Goal: Information Seeking & Learning: Learn about a topic

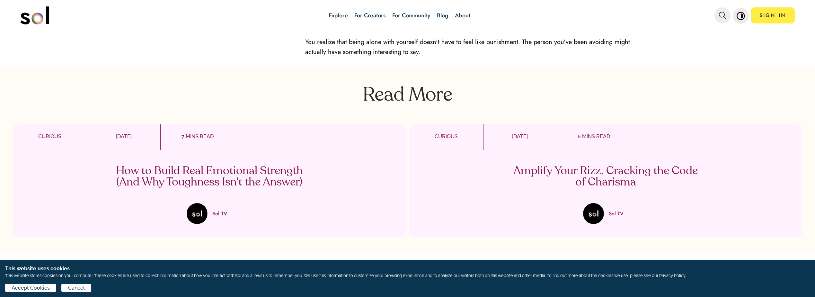
scroll to position [964, 0]
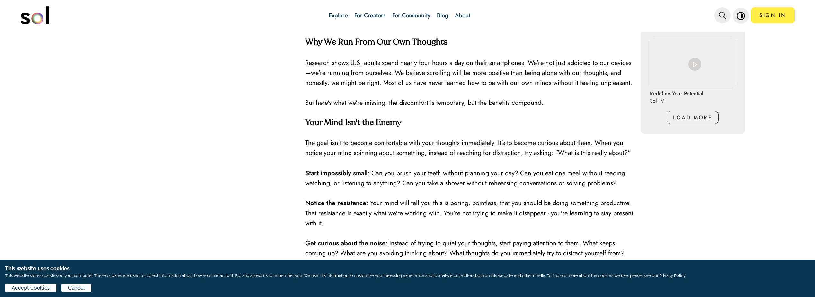
scroll to position [803, 0]
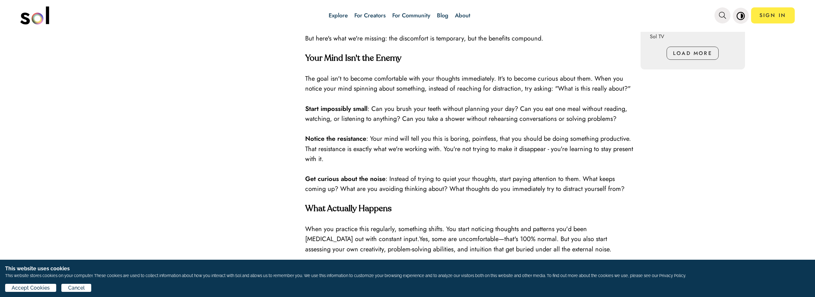
scroll to position [803, 0]
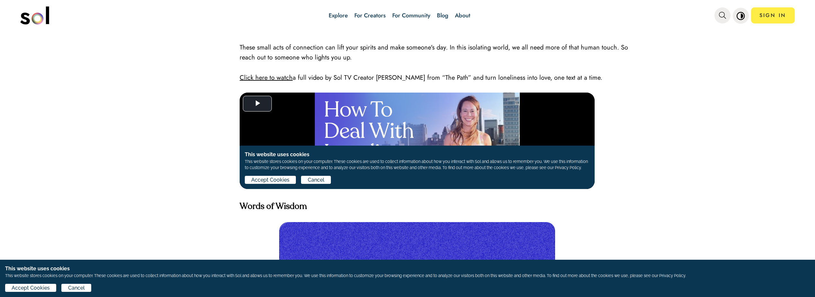
scroll to position [2025, 0]
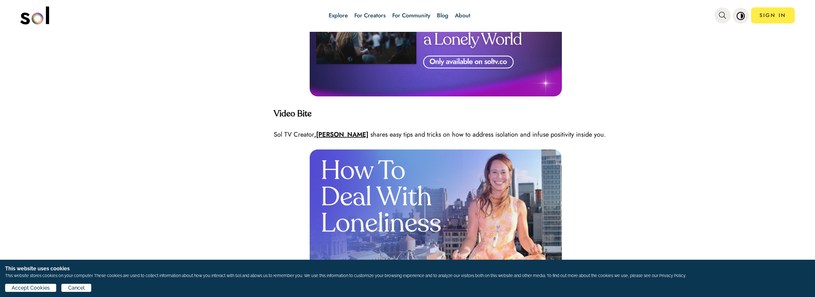
scroll to position [1189, 0]
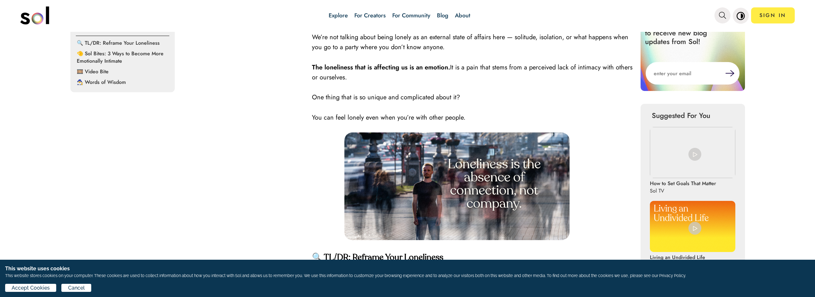
scroll to position [482, 0]
